Goal: Task Accomplishment & Management: Manage account settings

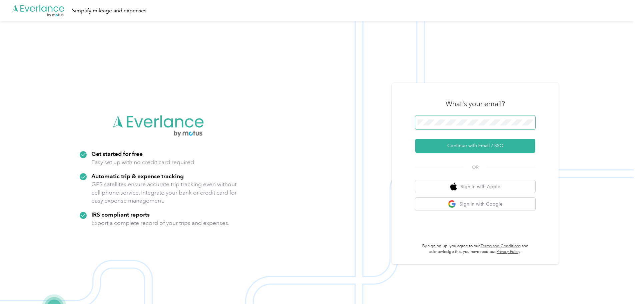
click at [506, 118] on span at bounding box center [475, 122] width 120 height 14
click at [474, 142] on button "Continue with Email / SSO" at bounding box center [475, 146] width 120 height 14
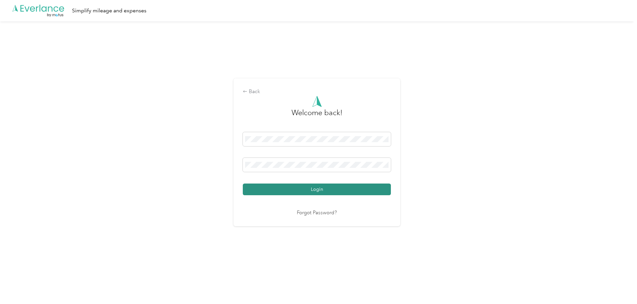
click at [327, 191] on button "Login" at bounding box center [317, 189] width 148 height 12
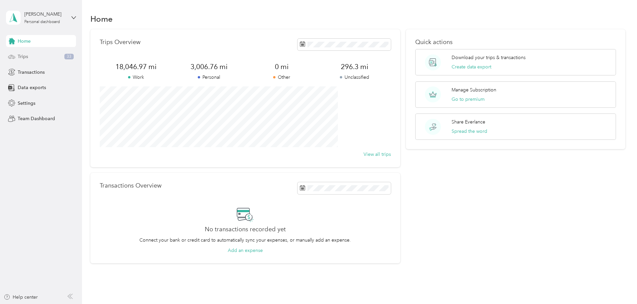
click at [26, 56] on span "Trips" at bounding box center [23, 56] width 10 height 7
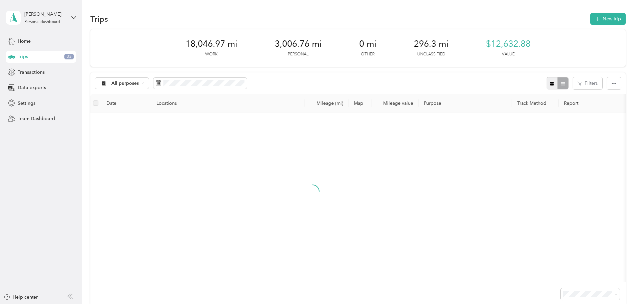
click at [550, 85] on icon "button" at bounding box center [552, 84] width 4 height 4
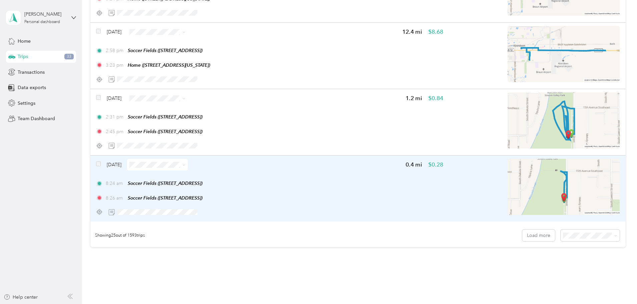
scroll to position [1567, 0]
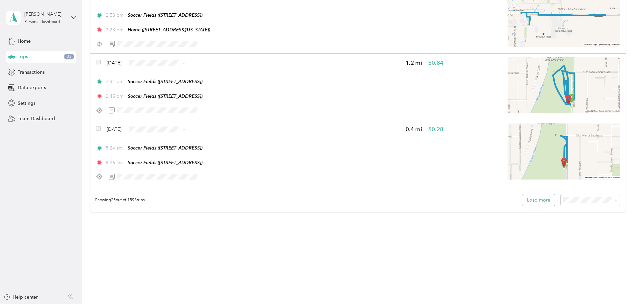
click at [522, 199] on button "Load more" at bounding box center [538, 200] width 33 height 12
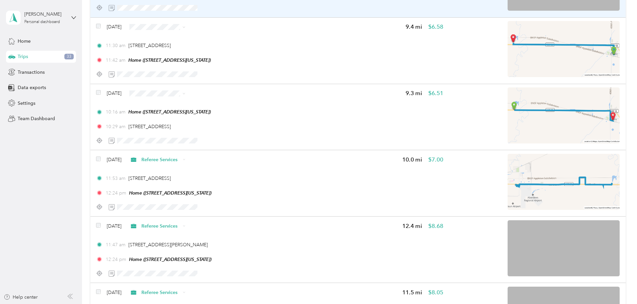
scroll to position [2067, 0]
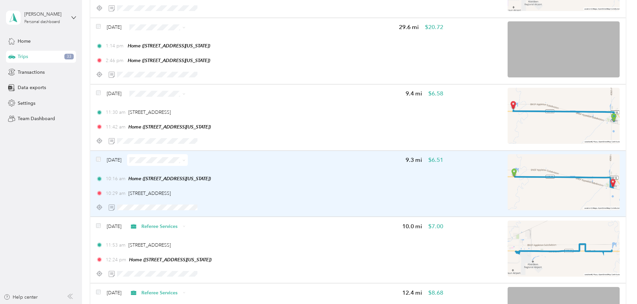
click at [350, 181] on div "10:16 am Home ([STREET_ADDRESS][US_STATE])" at bounding box center [269, 178] width 347 height 7
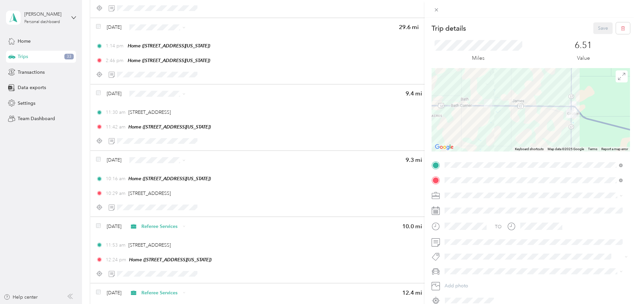
click at [461, 218] on span "Personal" at bounding box center [456, 218] width 18 height 6
click at [596, 28] on button "Save" at bounding box center [602, 28] width 19 height 12
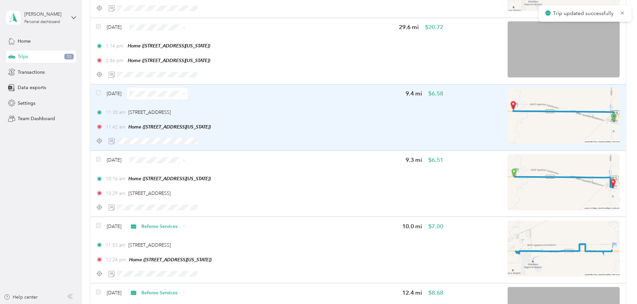
click at [336, 116] on div "11:30 am [STREET_ADDRESS] 11:42 am Home ([STREET_ADDRESS][US_STATE])" at bounding box center [269, 120] width 347 height 22
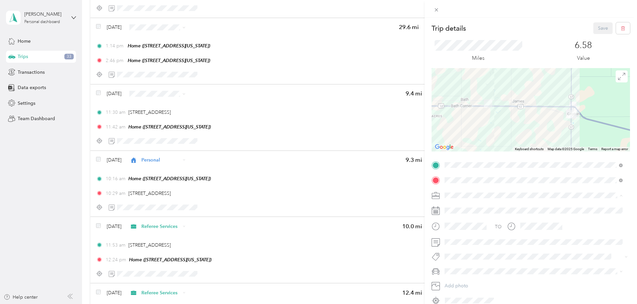
click at [459, 220] on span "Personal" at bounding box center [456, 219] width 18 height 6
click at [595, 26] on button "Save" at bounding box center [602, 28] width 19 height 12
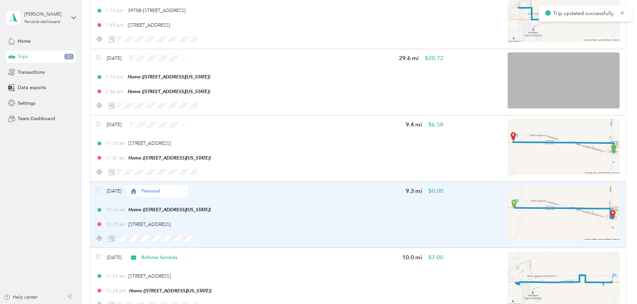
scroll to position [1900, 0]
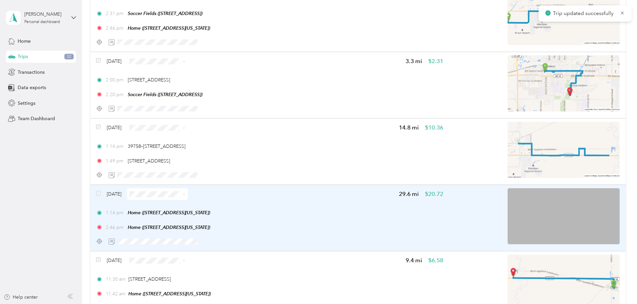
click at [355, 213] on div "1:14 pm Home ([STREET_ADDRESS][US_STATE])" at bounding box center [269, 212] width 347 height 7
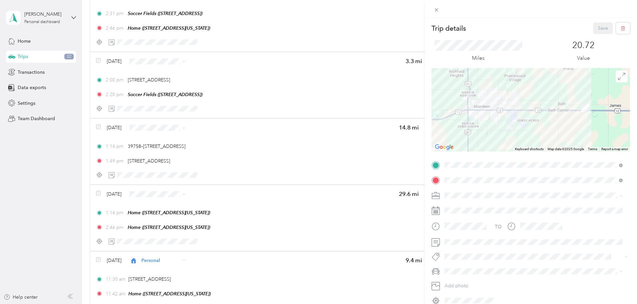
click at [465, 254] on div "Referee Services" at bounding box center [533, 253] width 173 height 7
click at [593, 28] on button "Save" at bounding box center [602, 28] width 19 height 12
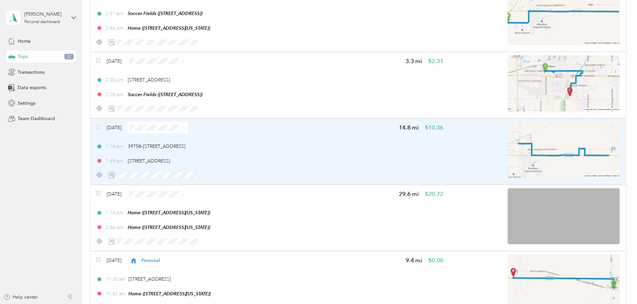
click at [364, 153] on div "1:14 pm 39758–[STREET_ADDRESS] 1:49 pm [STREET_ADDRESS]" at bounding box center [269, 154] width 347 height 22
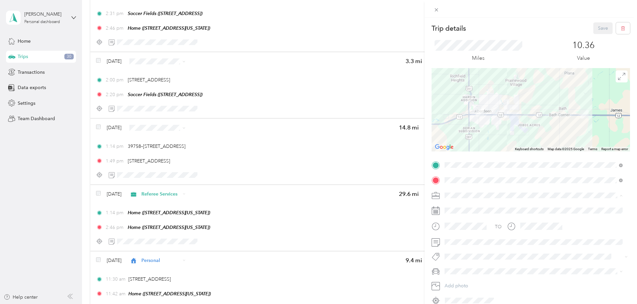
click at [463, 239] on span "Concessions" at bounding box center [460, 242] width 27 height 6
click at [470, 247] on span "[PERSON_NAME]'s Equinox #2" at bounding box center [480, 247] width 66 height 6
click at [597, 31] on button "Save" at bounding box center [602, 28] width 19 height 12
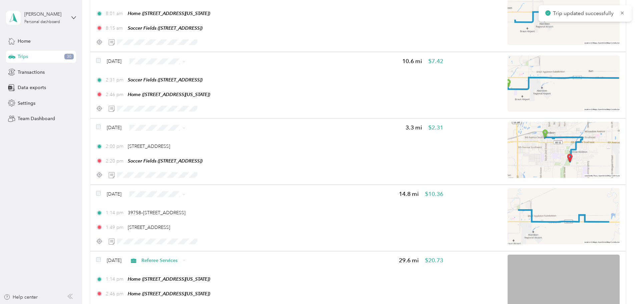
scroll to position [1834, 0]
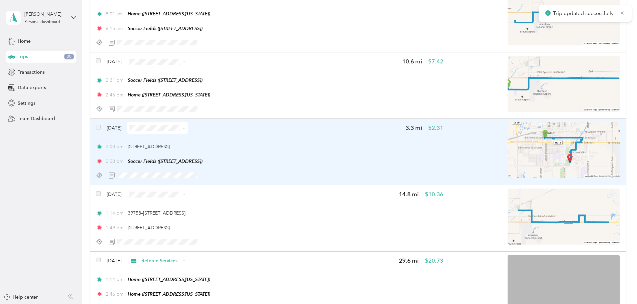
click at [354, 149] on div "2:00 pm [STREET_ADDRESS]" at bounding box center [269, 146] width 347 height 7
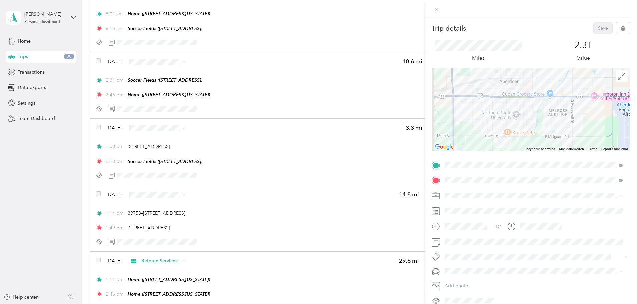
click at [466, 244] on li "Concessions" at bounding box center [533, 240] width 183 height 12
click at [479, 248] on div "[PERSON_NAME]'s Equinox #2" at bounding box center [533, 247] width 173 height 7
click at [595, 28] on button "Save" at bounding box center [602, 28] width 19 height 12
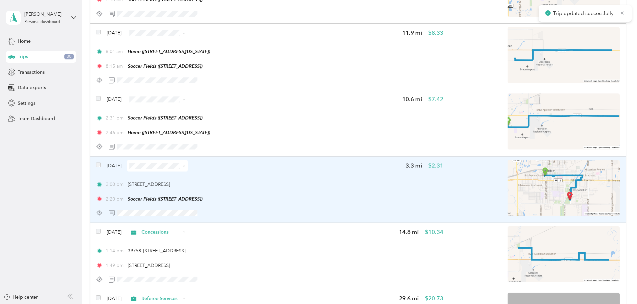
scroll to position [1767, 0]
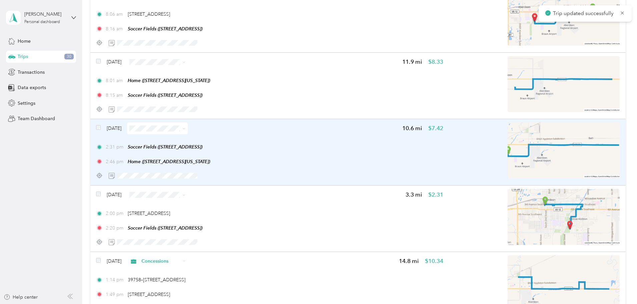
click at [377, 153] on div "2:31 pm Soccer Fields ([STREET_ADDRESS]) 2:46 pm Home ([STREET_ADDRESS][US_STAT…" at bounding box center [269, 154] width 347 height 22
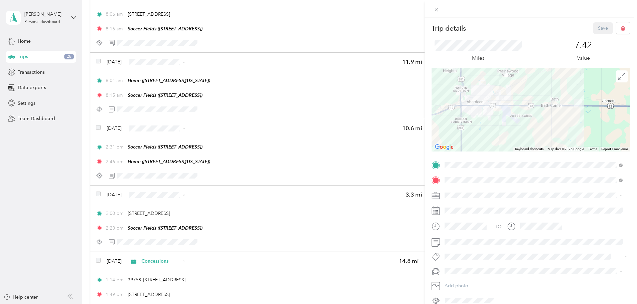
click at [464, 240] on span "Concessions" at bounding box center [460, 241] width 27 height 6
click at [472, 245] on span "[PERSON_NAME]'s Equinox #2" at bounding box center [480, 248] width 66 height 6
click at [597, 29] on button "Save" at bounding box center [602, 28] width 19 height 12
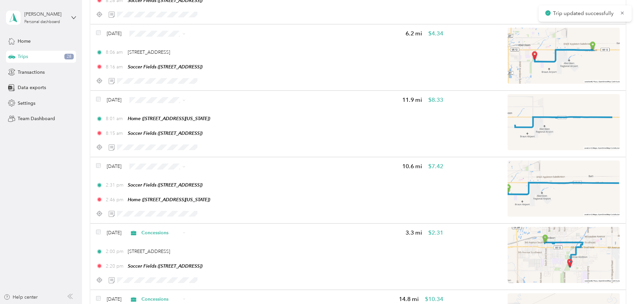
scroll to position [1700, 0]
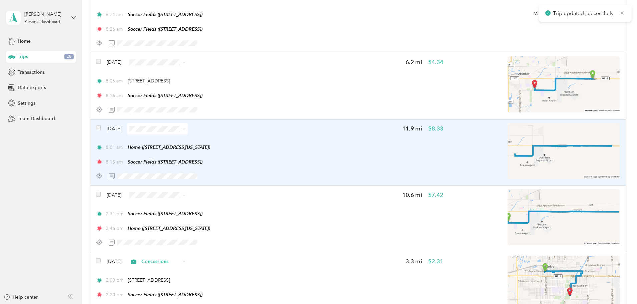
click at [370, 149] on div "8:01 am Home ([STREET_ADDRESS][US_STATE])" at bounding box center [269, 147] width 347 height 7
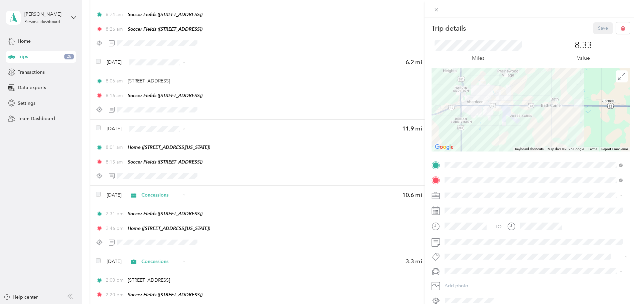
click at [463, 253] on span "Referee Services" at bounding box center [464, 254] width 35 height 6
click at [598, 29] on button "Save" at bounding box center [602, 28] width 19 height 12
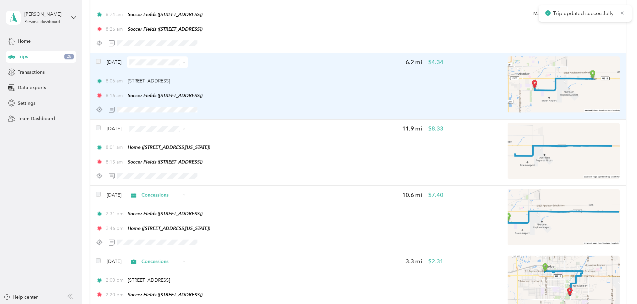
click at [392, 93] on div "8:16 am Soccer Fields ([STREET_ADDRESS])" at bounding box center [269, 95] width 347 height 7
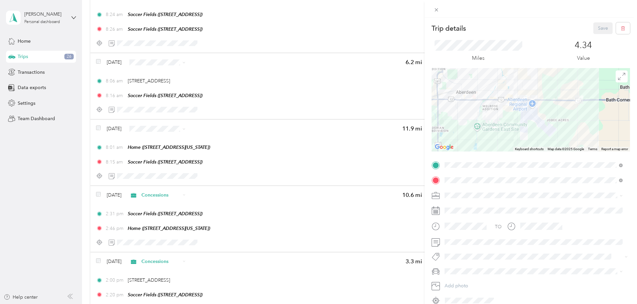
click at [464, 239] on div "Concessions" at bounding box center [533, 241] width 173 height 7
click at [467, 250] on li "[PERSON_NAME]'s Equinox #2" at bounding box center [533, 248] width 183 height 12
click at [599, 28] on button "Save" at bounding box center [602, 28] width 19 height 12
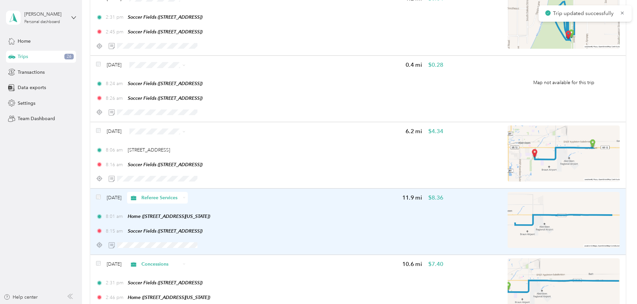
scroll to position [1567, 0]
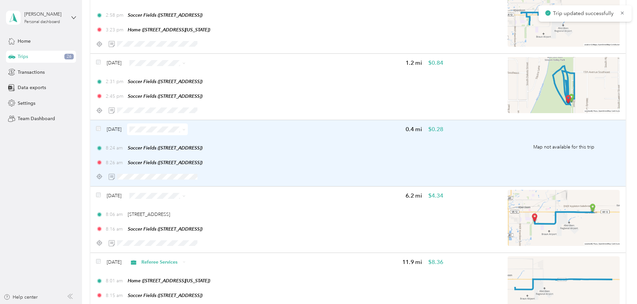
click at [344, 165] on div "8:26 am Soccer Fields ([STREET_ADDRESS])" at bounding box center [269, 162] width 347 height 7
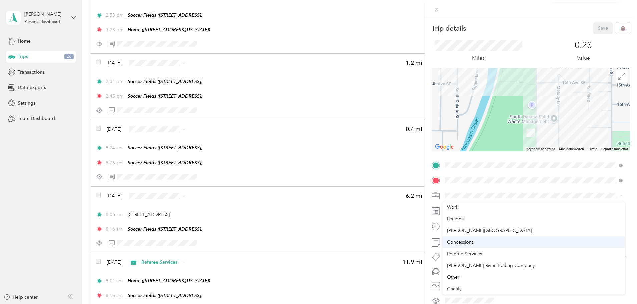
click at [462, 243] on span "Concessions" at bounding box center [460, 242] width 27 height 6
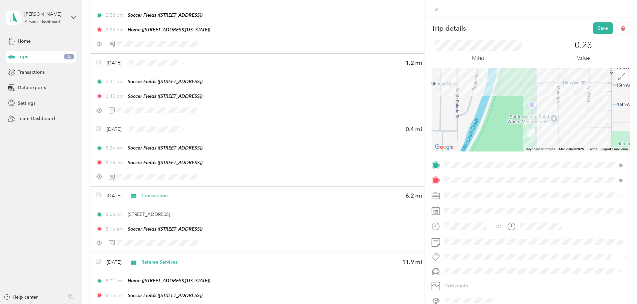
click at [470, 247] on span "[PERSON_NAME]'s Equinox #2" at bounding box center [480, 248] width 66 height 6
click at [601, 26] on button "Save" at bounding box center [602, 28] width 19 height 12
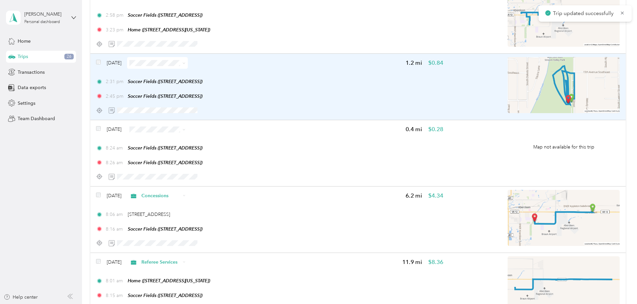
click at [366, 90] on div "2:31 pm Soccer Fields ([STREET_ADDRESS]) 2:45 pm Soccer Fields ([STREET_ADDRESS…" at bounding box center [269, 89] width 347 height 22
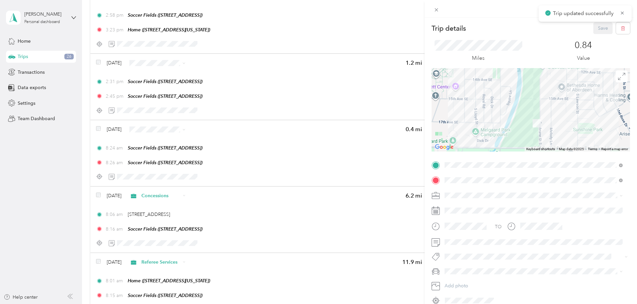
click at [464, 242] on span "Concessions" at bounding box center [460, 241] width 27 height 6
click at [470, 248] on span "[PERSON_NAME]'s Equinox #2" at bounding box center [480, 248] width 66 height 6
click at [598, 27] on button "Save" at bounding box center [602, 28] width 19 height 12
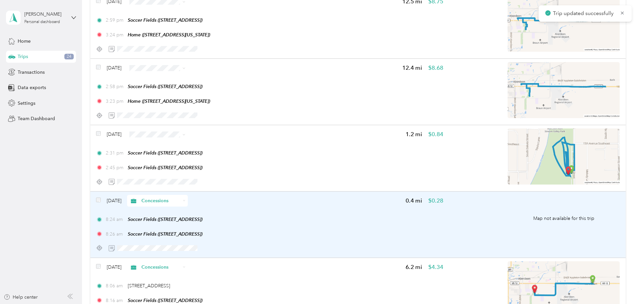
scroll to position [1433, 0]
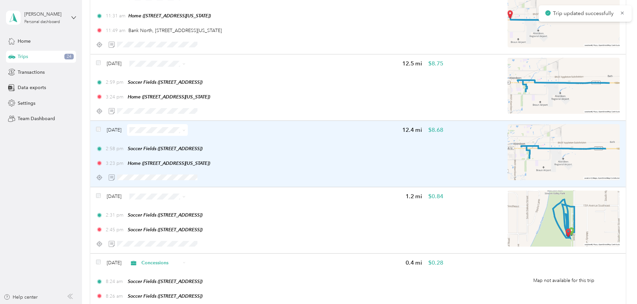
click at [376, 158] on div "2:58 pm Soccer Fields ([STREET_ADDRESS]) 3:23 pm Home ([STREET_ADDRESS][US_STAT…" at bounding box center [269, 156] width 347 height 22
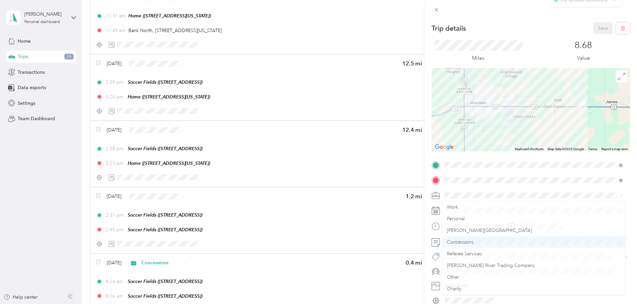
click at [459, 240] on span "Concessions" at bounding box center [460, 242] width 27 height 6
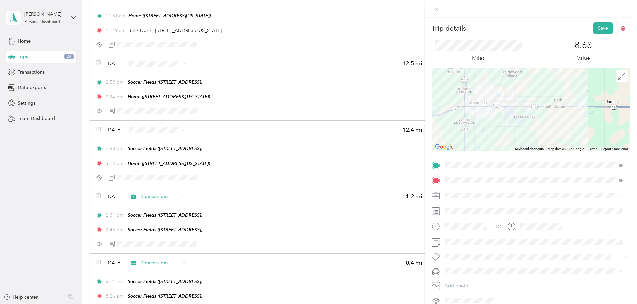
click at [467, 249] on li "[PERSON_NAME]'s Equinox #2" at bounding box center [533, 248] width 183 height 12
click at [596, 25] on button "Save" at bounding box center [602, 28] width 19 height 12
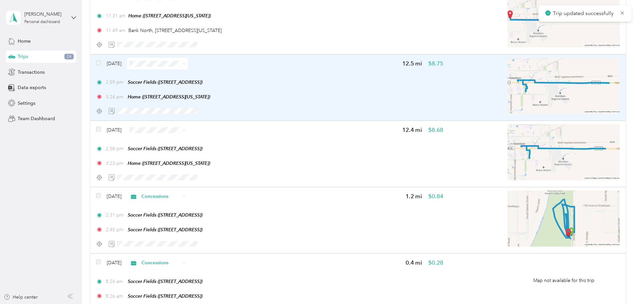
click at [321, 111] on div at bounding box center [269, 111] width 347 height 12
click at [407, 90] on div "2:59 pm Soccer Fields ([STREET_ADDRESS]) 3:24 pm Home ([STREET_ADDRESS][US_STAT…" at bounding box center [269, 90] width 347 height 22
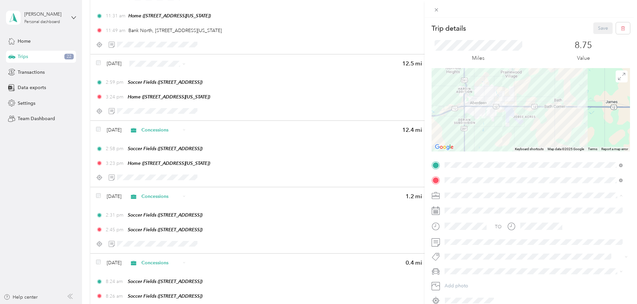
click at [461, 252] on span "Referee Services" at bounding box center [464, 254] width 35 height 6
click at [598, 27] on button "Save" at bounding box center [602, 28] width 19 height 12
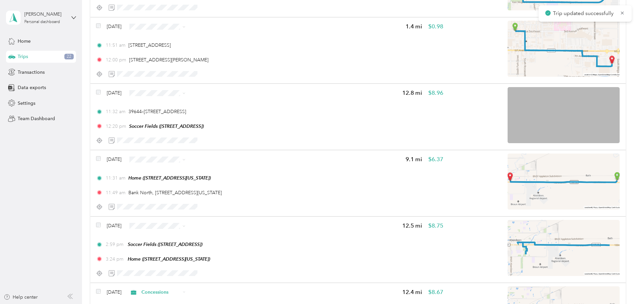
scroll to position [1233, 0]
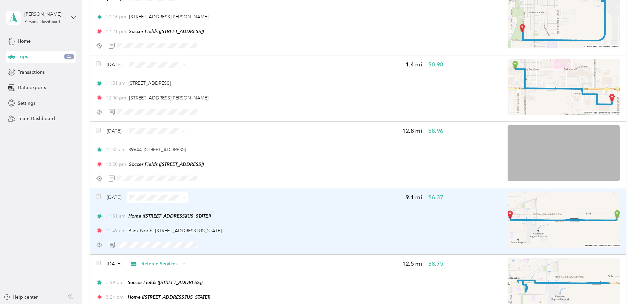
click at [356, 212] on div "[DATE] 9.1 mi $6.37 11:31 am Home ([STREET_ADDRESS][US_STATE]) 11:49 am Bank No…" at bounding box center [269, 220] width 347 height 59
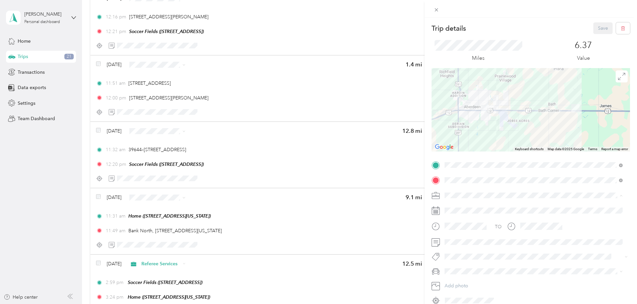
click at [459, 252] on span "Referee Services" at bounding box center [464, 254] width 35 height 6
click at [598, 23] on button "Save" at bounding box center [602, 28] width 19 height 12
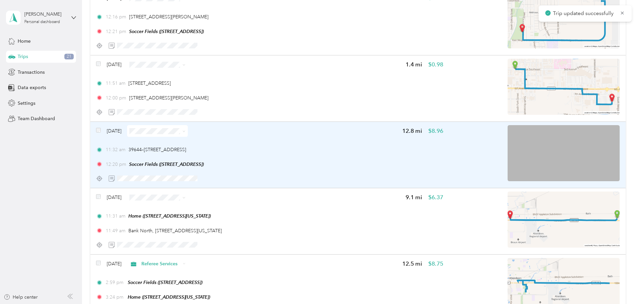
click at [386, 138] on div "[DATE] 12.8 mi $8.96 11:32 am 39644–[STREET_ADDRESS] 12:20 pm Soccer Fields ([S…" at bounding box center [269, 154] width 347 height 59
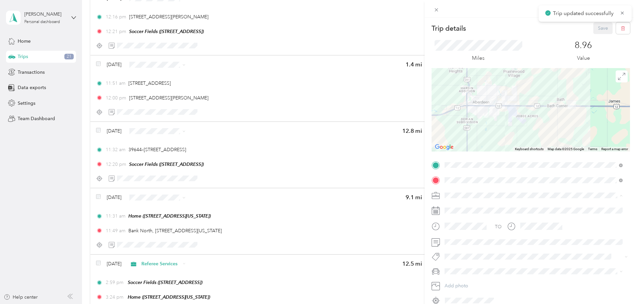
click at [466, 252] on span "Referee Services" at bounding box center [464, 254] width 35 height 6
click at [595, 29] on button "Save" at bounding box center [602, 28] width 19 height 12
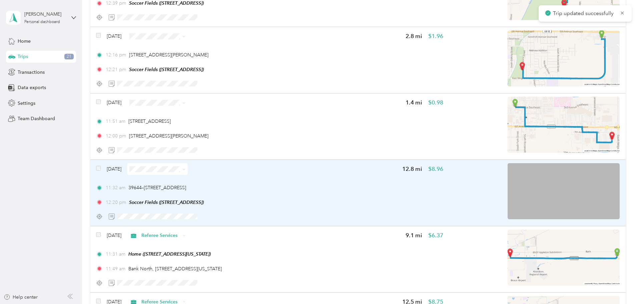
scroll to position [1167, 0]
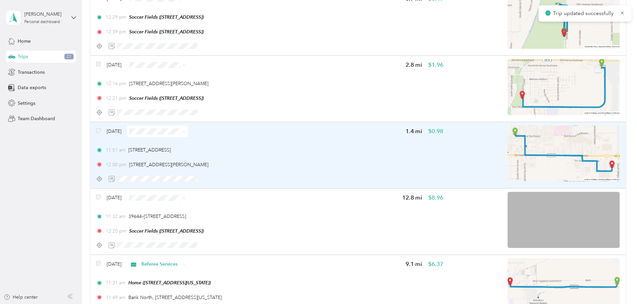
click at [343, 148] on div "11:51 am 2201–[STREET_ADDRESS]" at bounding box center [269, 149] width 347 height 7
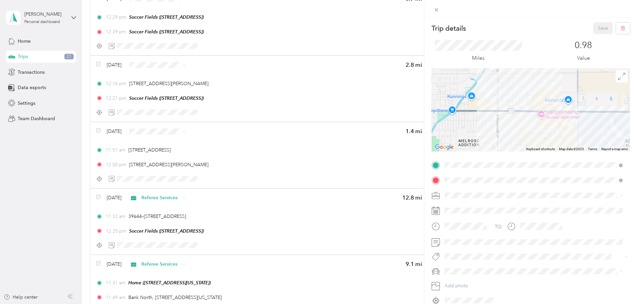
click at [465, 239] on span "Concessions" at bounding box center [460, 242] width 27 height 6
click at [470, 248] on span "[PERSON_NAME]'s Equinox #2" at bounding box center [480, 248] width 66 height 6
click at [600, 27] on button "Save" at bounding box center [602, 28] width 19 height 12
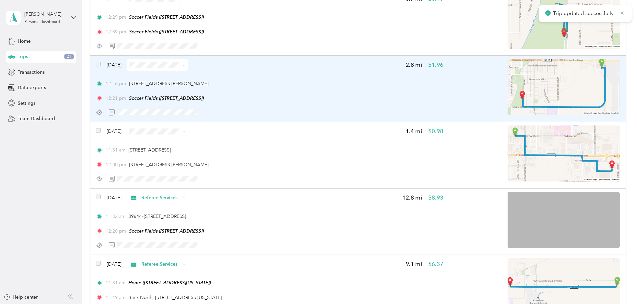
click at [347, 92] on div "12:16 pm [STREET_ADDRESS][PERSON_NAME] 12:21 pm Soccer Fields ([STREET_ADDRESS])" at bounding box center [269, 91] width 347 height 22
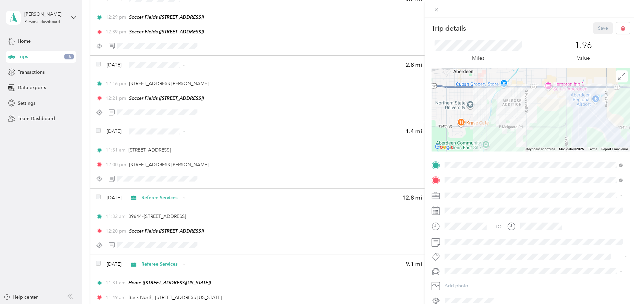
click at [465, 245] on li "Concessions" at bounding box center [533, 242] width 183 height 12
click at [468, 243] on li "[PERSON_NAME]'s Equinox #2" at bounding box center [533, 248] width 183 height 12
click at [600, 23] on button "Save" at bounding box center [602, 28] width 19 height 12
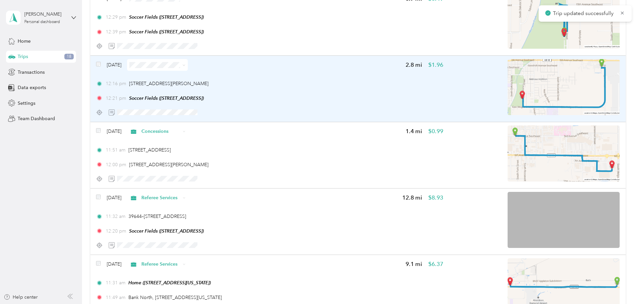
scroll to position [1033, 0]
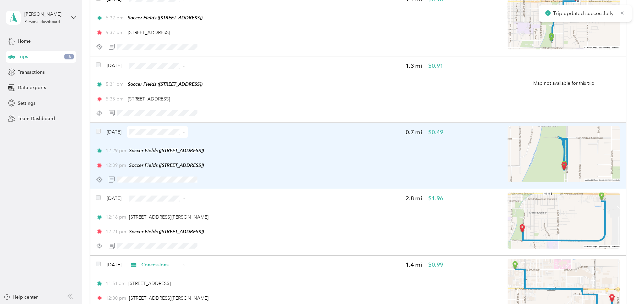
click at [343, 168] on div "12:39 pm Soccer Fields ([STREET_ADDRESS])" at bounding box center [269, 165] width 347 height 7
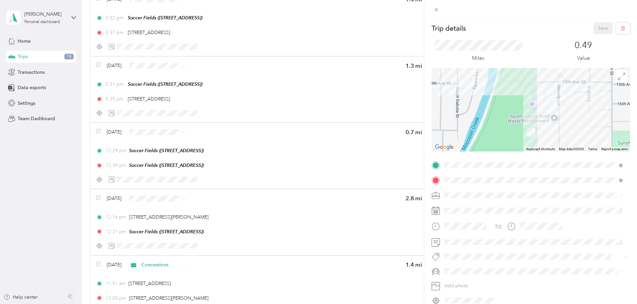
click at [465, 241] on span "Concessions" at bounding box center [460, 240] width 27 height 6
click at [468, 248] on span "[PERSON_NAME]'s Equinox #2" at bounding box center [480, 248] width 66 height 6
click at [597, 29] on button "Save" at bounding box center [602, 28] width 19 height 12
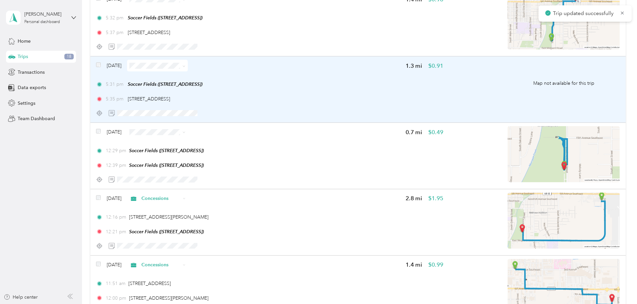
click at [338, 95] on div "5:31 pm Soccer Fields ([STREET_ADDRESS]) 5:35 pm [STREET_ADDRESS]" at bounding box center [269, 92] width 347 height 22
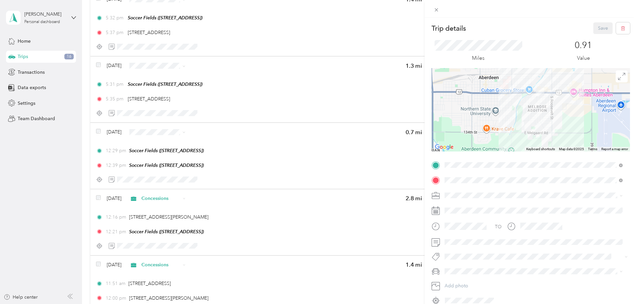
drag, startPoint x: 458, startPoint y: 239, endPoint x: 459, endPoint y: 248, distance: 9.0
click at [458, 240] on span "Concessions" at bounding box center [460, 242] width 27 height 6
click at [460, 266] on span at bounding box center [536, 271] width 188 height 11
click at [467, 249] on li "[PERSON_NAME]'s Equinox #2" at bounding box center [533, 248] width 183 height 12
click at [600, 31] on button "Save" at bounding box center [602, 28] width 19 height 12
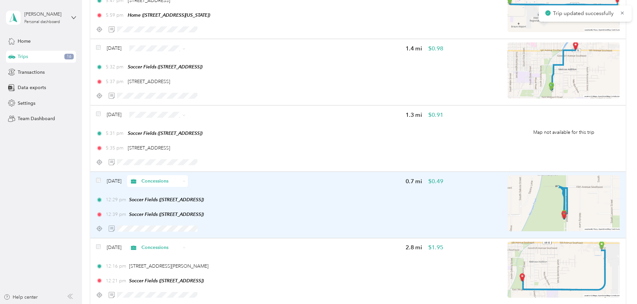
scroll to position [933, 0]
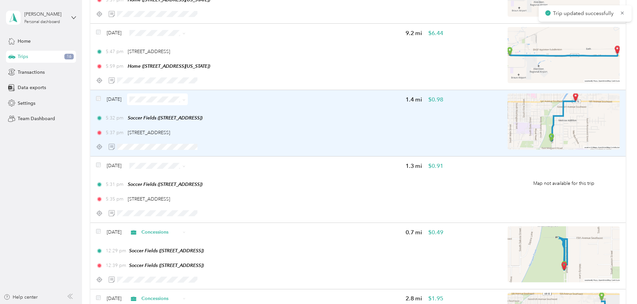
click at [355, 123] on div "5:32 pm Soccer Fields ([STREET_ADDRESS]) 5:37 pm [STREET_ADDRESS]" at bounding box center [269, 125] width 347 height 22
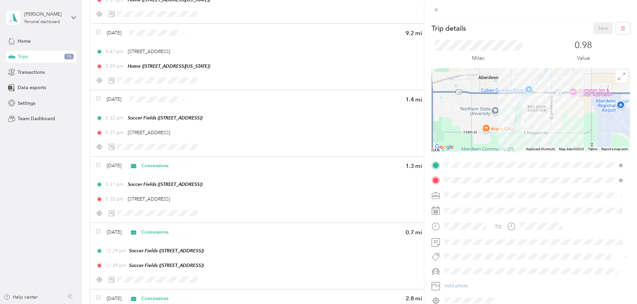
drag, startPoint x: 464, startPoint y: 239, endPoint x: 464, endPoint y: 243, distance: 3.7
click at [464, 239] on span "Concessions" at bounding box center [460, 242] width 27 height 6
click at [470, 248] on span "[PERSON_NAME]'s Equinox #2" at bounding box center [480, 248] width 66 height 6
click at [596, 27] on button "Save" at bounding box center [602, 28] width 19 height 12
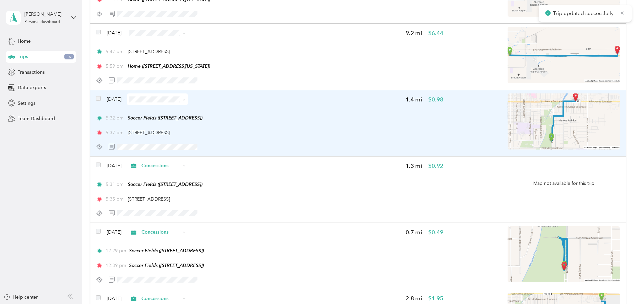
scroll to position [833, 0]
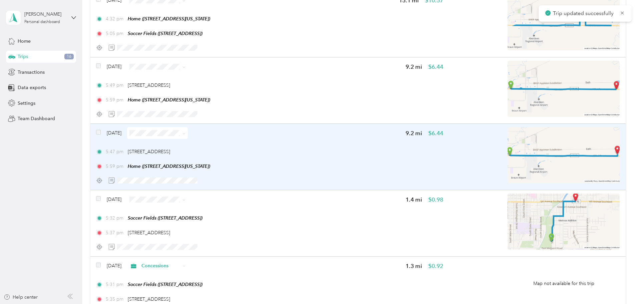
click at [356, 154] on div "5:47 pm [STREET_ADDRESS]" at bounding box center [269, 151] width 347 height 7
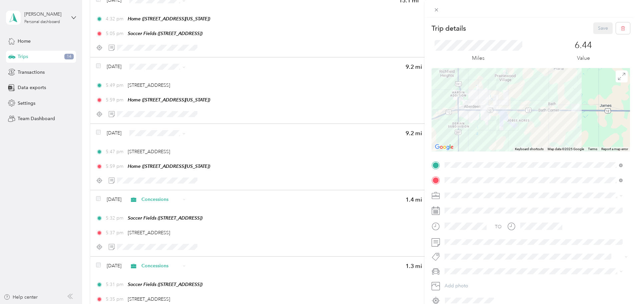
click at [468, 241] on span "Concessions" at bounding box center [460, 241] width 27 height 6
click at [468, 250] on li "[PERSON_NAME]'s Equinox #2" at bounding box center [533, 248] width 183 height 12
click at [599, 28] on button "Save" at bounding box center [602, 28] width 19 height 12
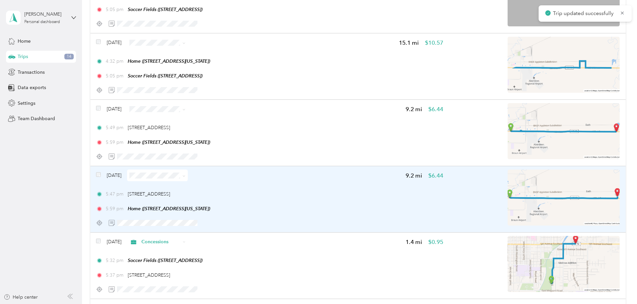
scroll to position [733, 0]
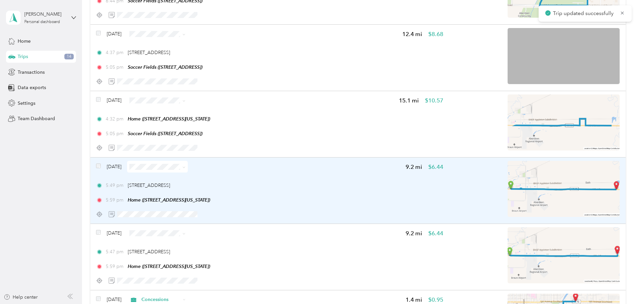
click at [360, 194] on div "5:49 pm [STREET_ADDRESS] 5:59 pm Home ([STREET_ADDRESS][US_STATE])" at bounding box center [269, 193] width 347 height 22
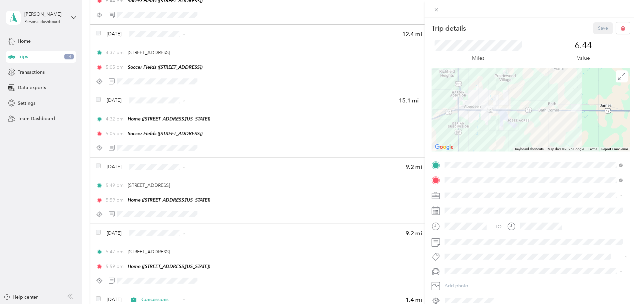
click at [460, 252] on span "Referee Services" at bounding box center [464, 254] width 35 height 6
click at [596, 29] on button "Save" at bounding box center [602, 28] width 19 height 12
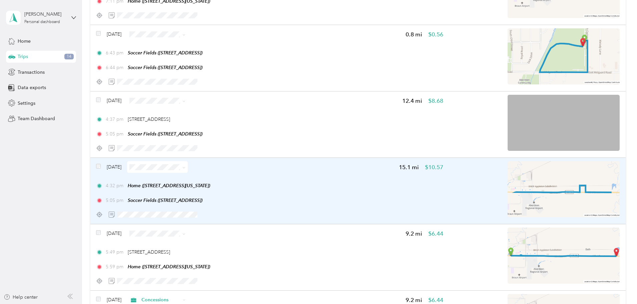
scroll to position [700, 0]
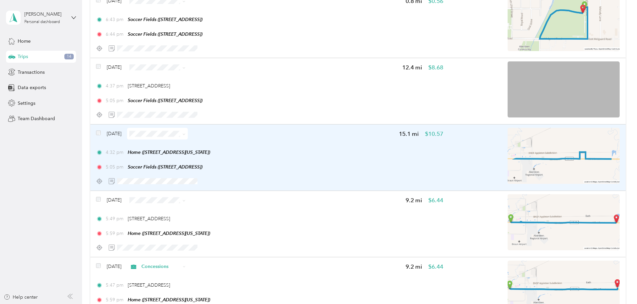
click at [352, 165] on div "5:05 pm Soccer Fields ([STREET_ADDRESS])" at bounding box center [269, 166] width 347 height 7
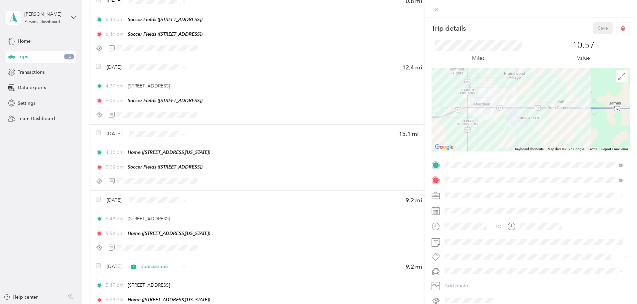
click at [467, 252] on span "Referee Services" at bounding box center [464, 254] width 35 height 6
click at [597, 28] on button "Save" at bounding box center [602, 28] width 19 height 12
click at [381, 96] on div "Trip details Save This trip cannot be edited because it is either under review,…" at bounding box center [318, 152] width 637 height 304
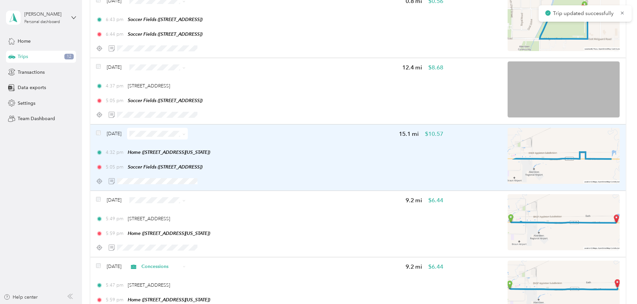
click at [338, 144] on div "[DATE] 15.1 mi $10.57 4:32 pm Home ([STREET_ADDRESS][US_STATE]) 5:05 pm Soccer …" at bounding box center [269, 157] width 347 height 59
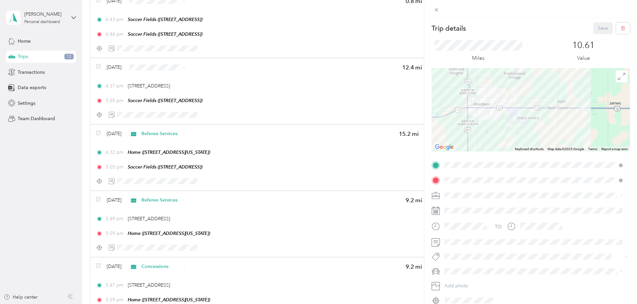
click at [334, 84] on div "Trip details Save This trip cannot be edited because it is either under review,…" at bounding box center [318, 152] width 637 height 304
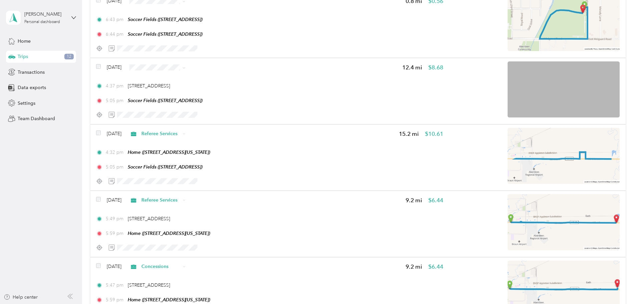
click at [332, 84] on div "4:37 pm [STREET_ADDRESS]" at bounding box center [269, 85] width 347 height 7
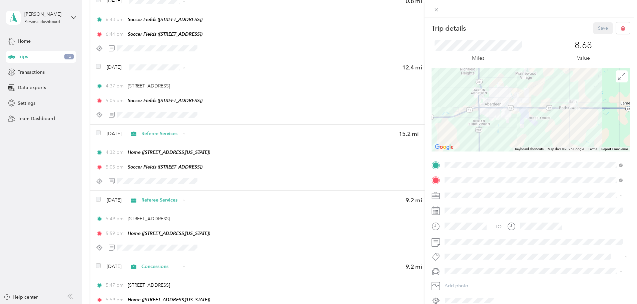
click at [465, 241] on span "Concessions" at bounding box center [460, 240] width 27 height 6
click at [466, 247] on span "[PERSON_NAME]'s Equinox #2" at bounding box center [480, 248] width 66 height 6
click at [595, 28] on button "Save" at bounding box center [602, 28] width 19 height 12
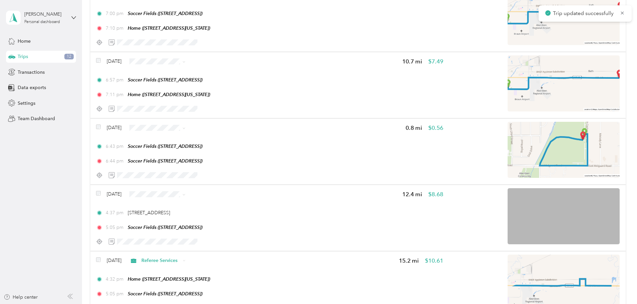
scroll to position [566, 0]
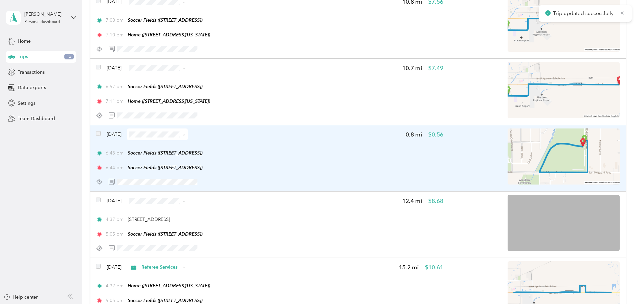
click at [341, 161] on div "6:43 pm Soccer Fields ([STREET_ADDRESS]) 6:44 pm Soccer Fields ([STREET_ADDRESS…" at bounding box center [269, 160] width 347 height 22
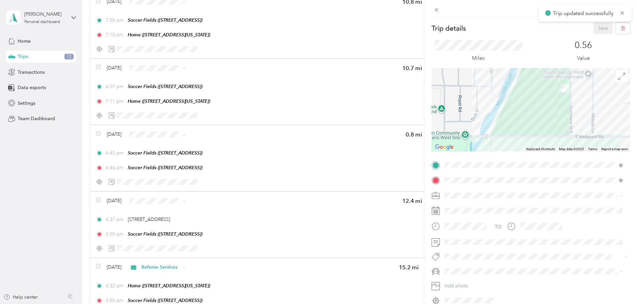
click at [471, 190] on span at bounding box center [536, 195] width 188 height 11
click at [465, 238] on div "Concessions" at bounding box center [533, 241] width 173 height 7
click at [475, 248] on span "[PERSON_NAME]'s Equinox #2" at bounding box center [480, 248] width 66 height 6
click at [598, 29] on button "Save" at bounding box center [602, 28] width 19 height 12
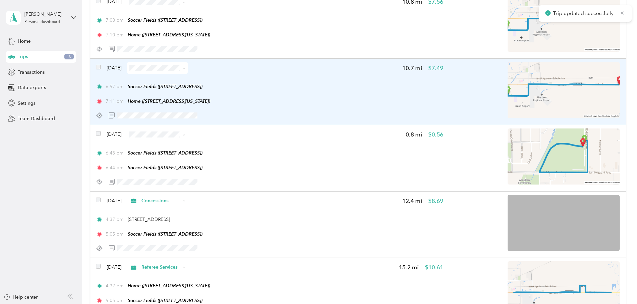
click at [332, 93] on div "6:57 pm Soccer Fields ([STREET_ADDRESS]) 7:11 pm Home ([STREET_ADDRESS][US_STAT…" at bounding box center [269, 94] width 347 height 22
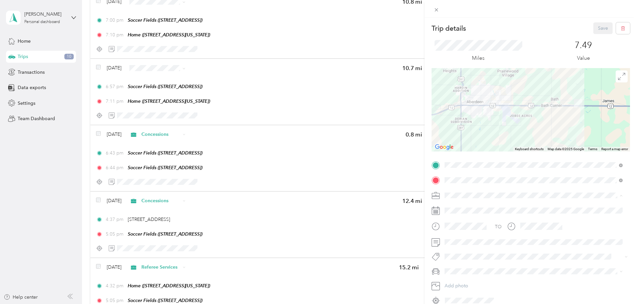
drag, startPoint x: 465, startPoint y: 252, endPoint x: 489, endPoint y: 218, distance: 41.8
click at [465, 252] on span "Referee Services" at bounding box center [464, 254] width 35 height 6
click at [595, 30] on button "Save" at bounding box center [602, 28] width 19 height 12
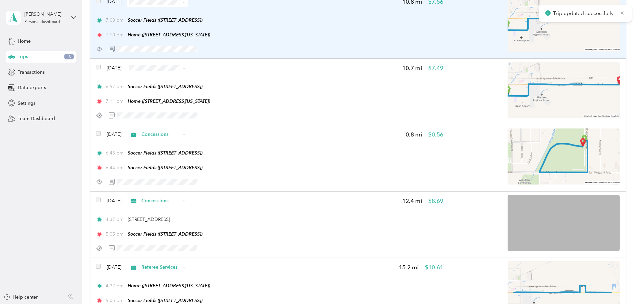
click at [332, 42] on div "[DATE] 10.8 mi $7.56 7:00 pm Soccer Fields ([STREET_ADDRESS]) 7:10 pm Home ([ST…" at bounding box center [269, 25] width 347 height 59
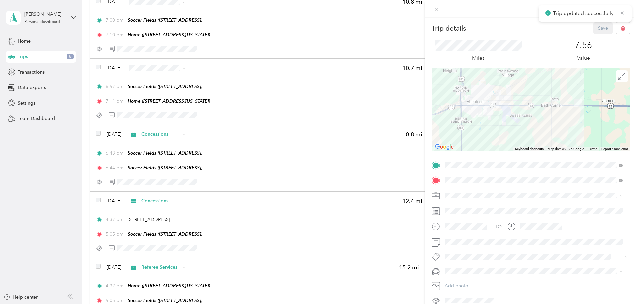
click at [462, 241] on span "Concessions" at bounding box center [460, 241] width 27 height 6
drag, startPoint x: 465, startPoint y: 247, endPoint x: 468, endPoint y: 245, distance: 4.3
click at [467, 246] on span "[PERSON_NAME]'s Equinox #2" at bounding box center [480, 248] width 66 height 6
click at [596, 21] on div "Trip details Save This trip cannot be edited because it is either under review,…" at bounding box center [531, 170] width 212 height 304
click at [595, 28] on button "Save" at bounding box center [602, 28] width 19 height 12
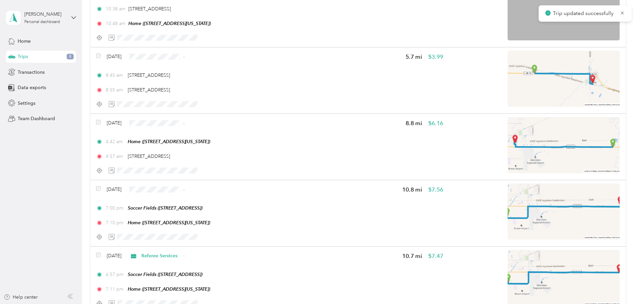
scroll to position [333, 0]
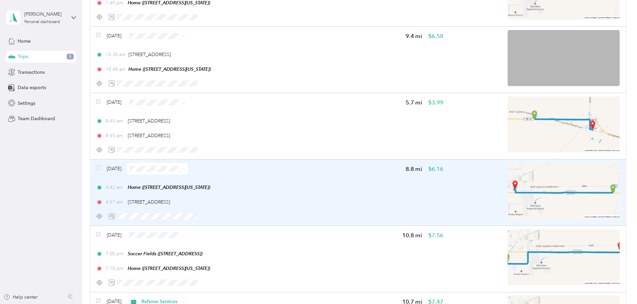
click at [334, 191] on div "4:42 am Home ([STREET_ADDRESS][US_STATE])" at bounding box center [269, 187] width 347 height 7
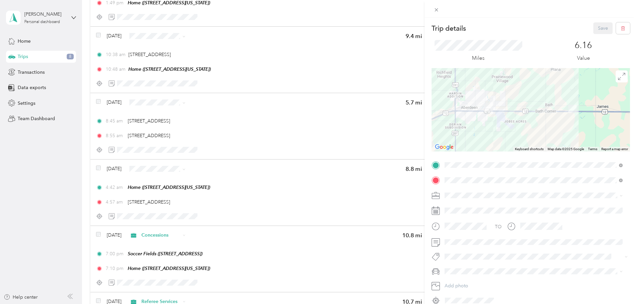
click at [449, 192] on span at bounding box center [536, 195] width 188 height 11
click at [455, 218] on span "Personal" at bounding box center [456, 218] width 18 height 6
click at [468, 246] on span "[PERSON_NAME]'s Equinox #2" at bounding box center [480, 248] width 66 height 6
click at [595, 28] on button "Save" at bounding box center [602, 28] width 19 height 12
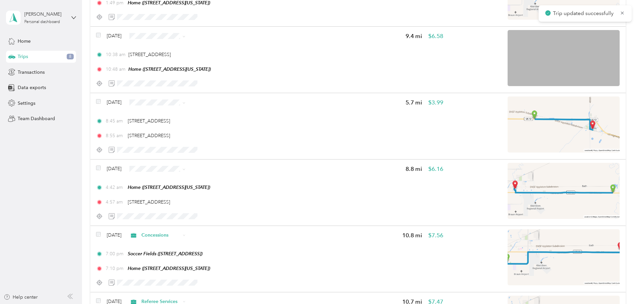
click at [336, 130] on div "8:45 am [STREET_ADDRESS] 8:55 am [STREET_ADDRESS]" at bounding box center [269, 128] width 347 height 22
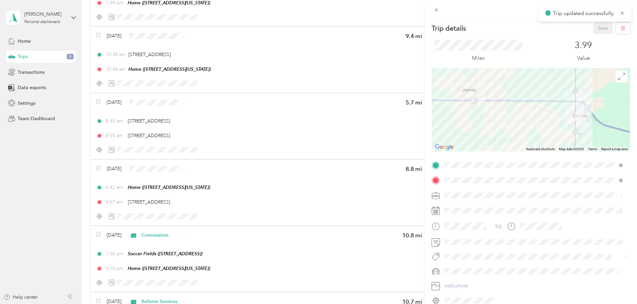
click at [460, 220] on div "Personal" at bounding box center [533, 218] width 173 height 7
click at [594, 25] on button "Save" at bounding box center [602, 28] width 19 height 12
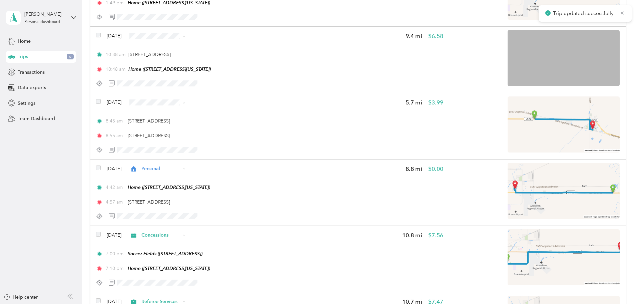
click at [329, 63] on div "10:38 am [STREET_ADDRESS] 10:48 am Home ([STREET_ADDRESS][US_STATE])" at bounding box center [269, 62] width 347 height 22
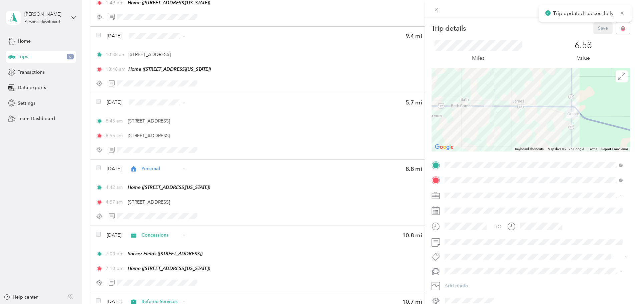
click at [452, 192] on span at bounding box center [536, 195] width 188 height 11
click at [456, 221] on li "Personal" at bounding box center [533, 219] width 183 height 12
click at [599, 24] on button "Save" at bounding box center [602, 28] width 19 height 12
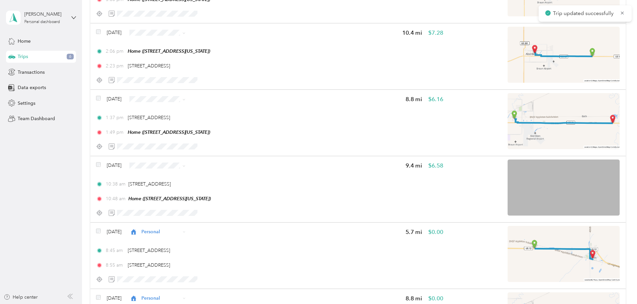
scroll to position [199, 0]
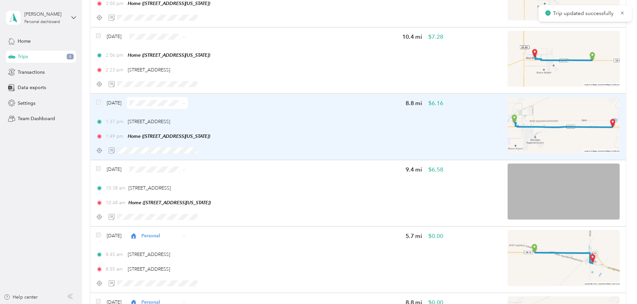
click at [336, 120] on div "1:37 pm [STREET_ADDRESS]" at bounding box center [269, 121] width 347 height 7
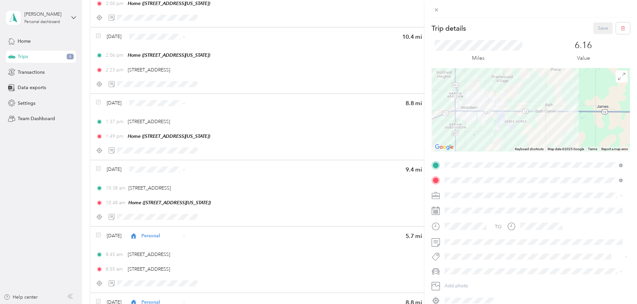
click at [459, 219] on span "Personal" at bounding box center [456, 219] width 18 height 6
click at [471, 247] on span "[PERSON_NAME]'s Equinox #2" at bounding box center [480, 248] width 66 height 6
click at [596, 27] on button "Save" at bounding box center [602, 28] width 19 height 12
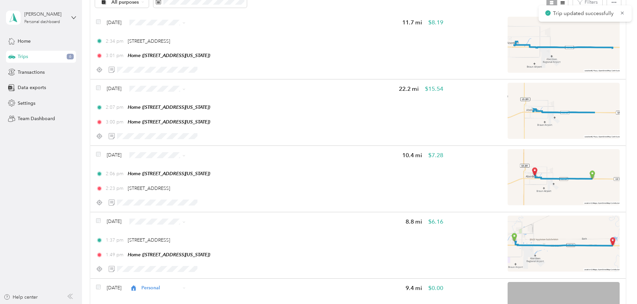
scroll to position [66, 0]
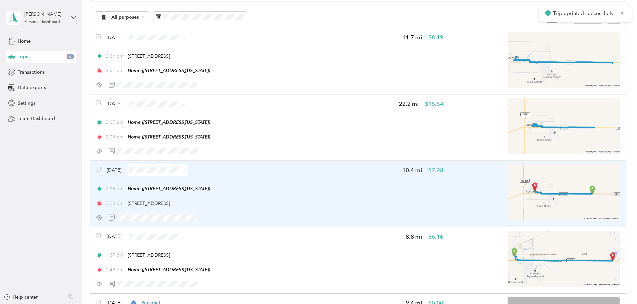
click at [353, 194] on div "2:06 pm Home ([STREET_ADDRESS][US_STATE]) 2:23 pm [STREET_ADDRESS]" at bounding box center [269, 196] width 347 height 22
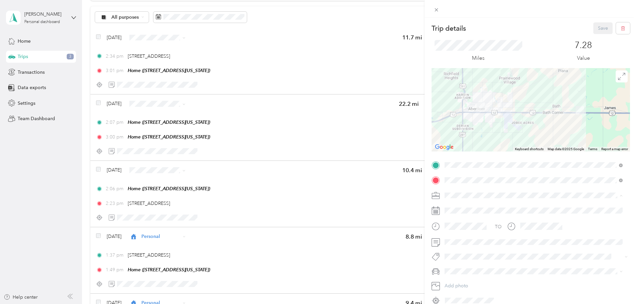
click at [462, 252] on span "Referee Services" at bounding box center [464, 254] width 35 height 6
click at [596, 28] on button "Save" at bounding box center [602, 28] width 19 height 12
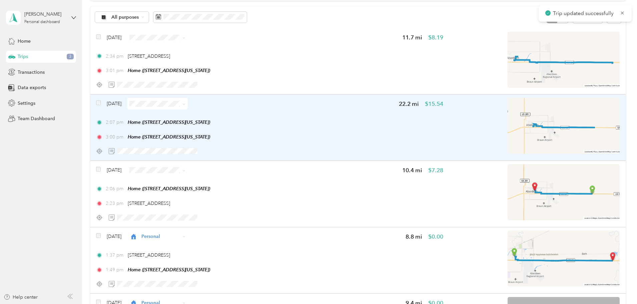
click at [347, 131] on div "2:07 pm Home ([STREET_ADDRESS][US_STATE]) 3:00 pm Home ([STREET_ADDRESS][US_STA…" at bounding box center [269, 130] width 347 height 22
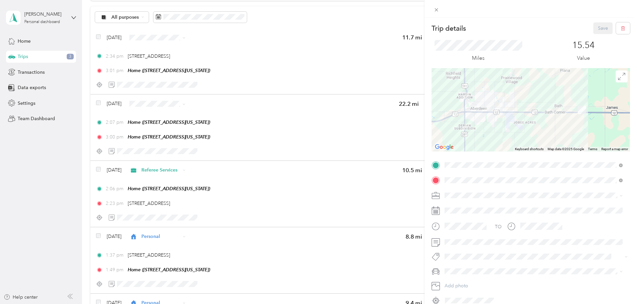
click at [461, 240] on span "Concessions" at bounding box center [460, 241] width 27 height 6
click at [470, 245] on span "[PERSON_NAME]'s Equinox #2" at bounding box center [480, 248] width 66 height 6
click at [603, 29] on button "Save" at bounding box center [602, 28] width 19 height 12
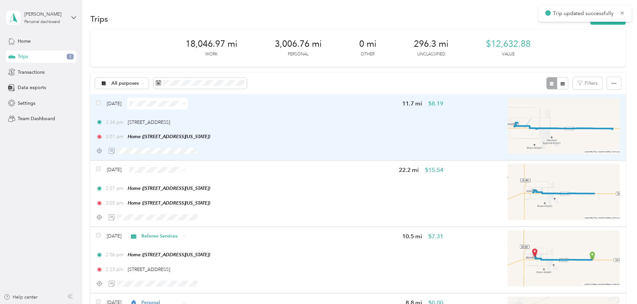
click at [360, 127] on div "2:34 pm [STREET_ADDRESS] 3:01 pm Home ([STREET_ADDRESS][US_STATE])" at bounding box center [269, 130] width 347 height 22
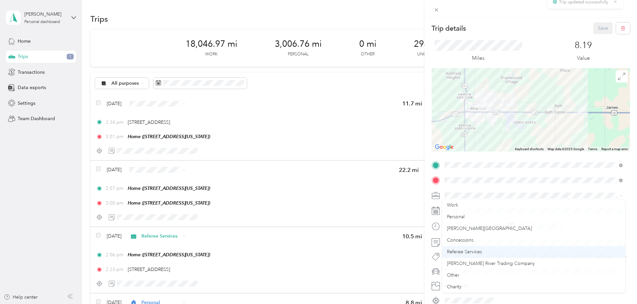
click at [465, 249] on li "Referee Services" at bounding box center [533, 252] width 183 height 12
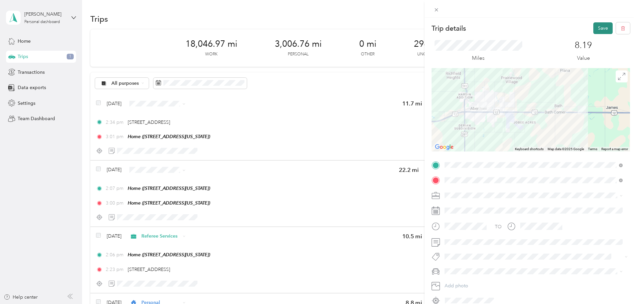
click at [598, 33] on button "Save" at bounding box center [602, 28] width 19 height 12
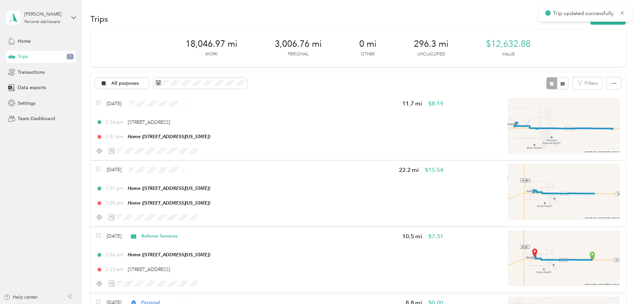
click at [597, 28] on div "Trip details Save This trip cannot be edited because it is either under review,…" at bounding box center [585, 152] width 637 height 304
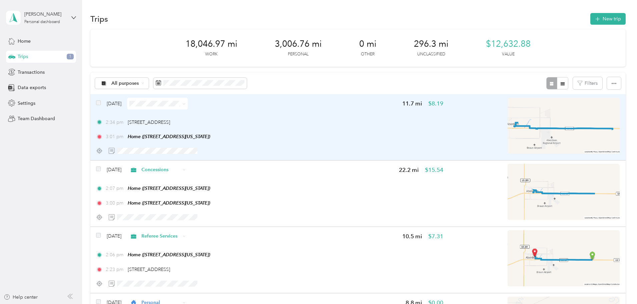
click at [323, 122] on div "2:34 pm [STREET_ADDRESS]" at bounding box center [269, 122] width 347 height 7
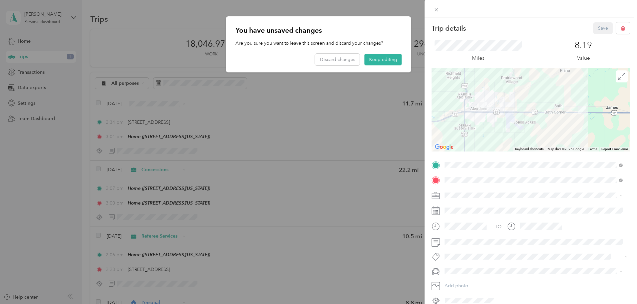
click at [379, 58] on div "Trip details Save This trip cannot be edited because it is either under review,…" at bounding box center [318, 152] width 637 height 304
